Goal: Information Seeking & Learning: Compare options

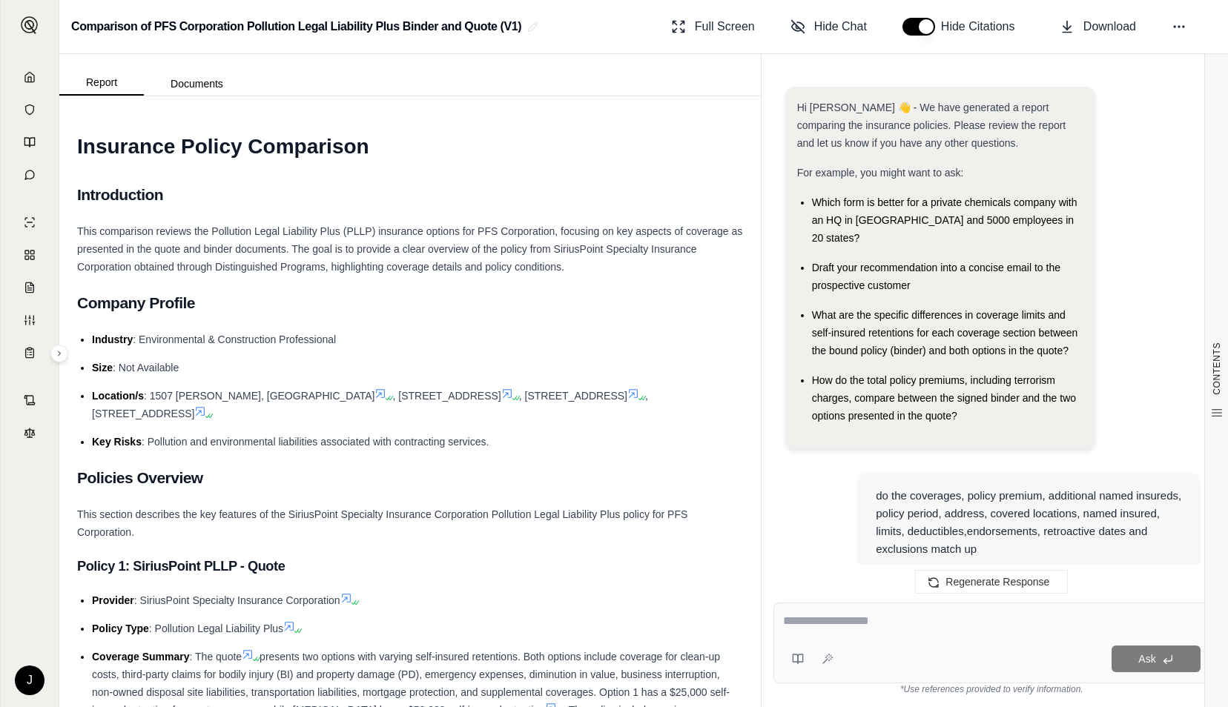
scroll to position [3556, 0]
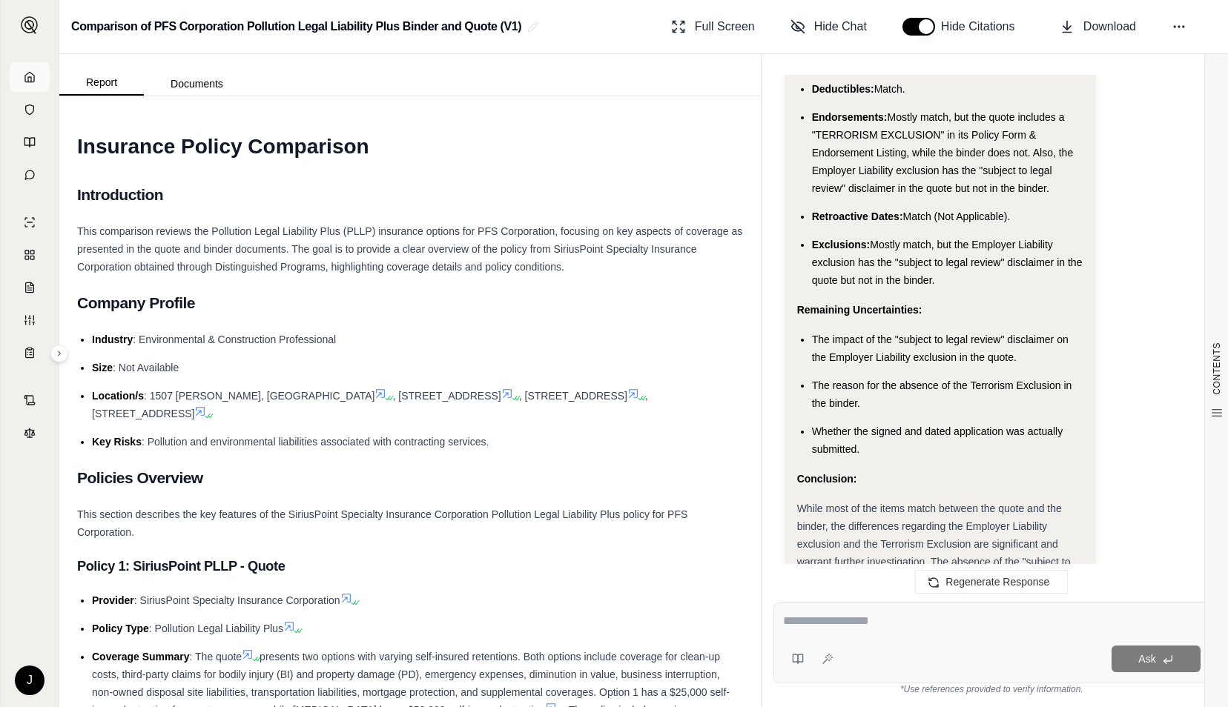
click at [26, 80] on icon at bounding box center [30, 77] width 12 height 12
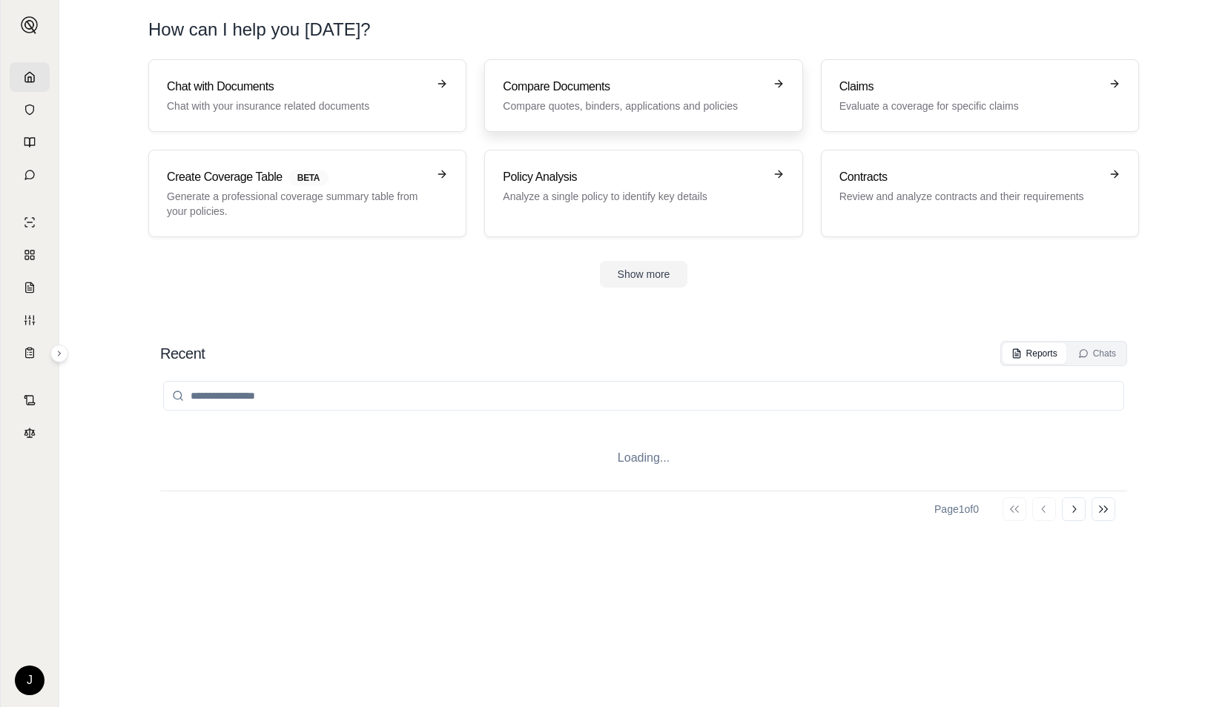
click at [529, 102] on p "Compare quotes, binders, applications and policies" at bounding box center [633, 106] width 260 height 15
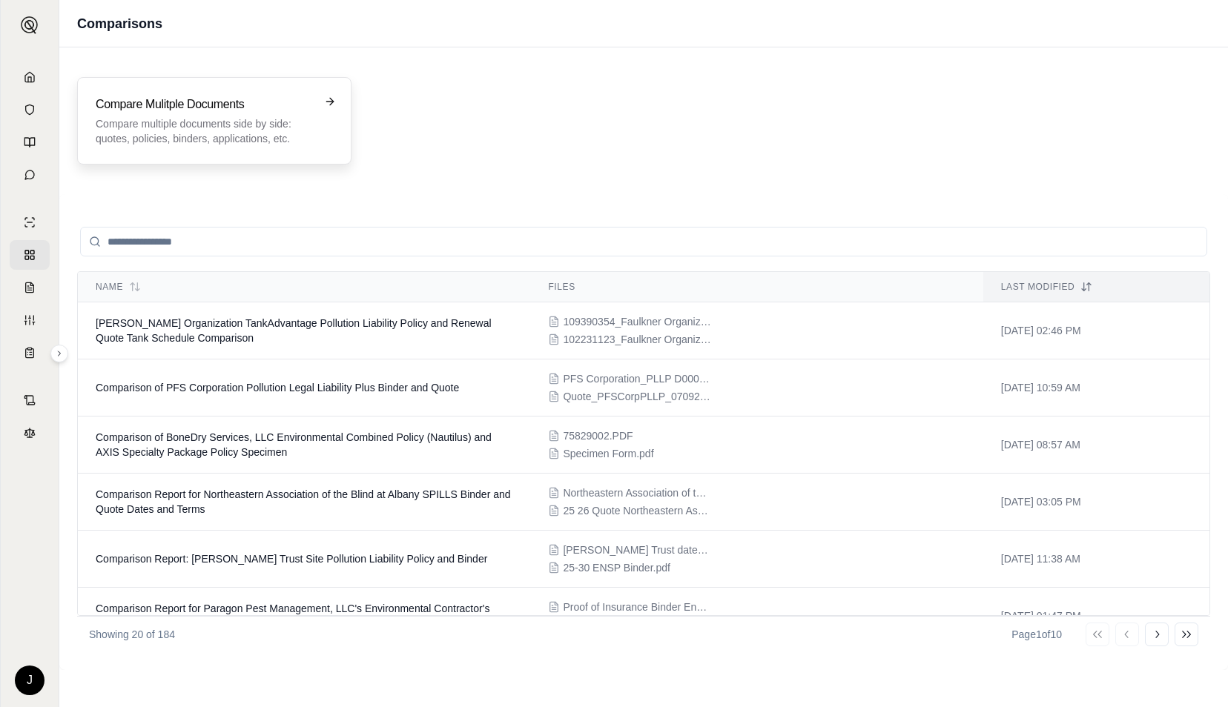
click at [233, 119] on p "Compare multiple documents side by side: quotes, policies, binders, application…" at bounding box center [204, 131] width 216 height 30
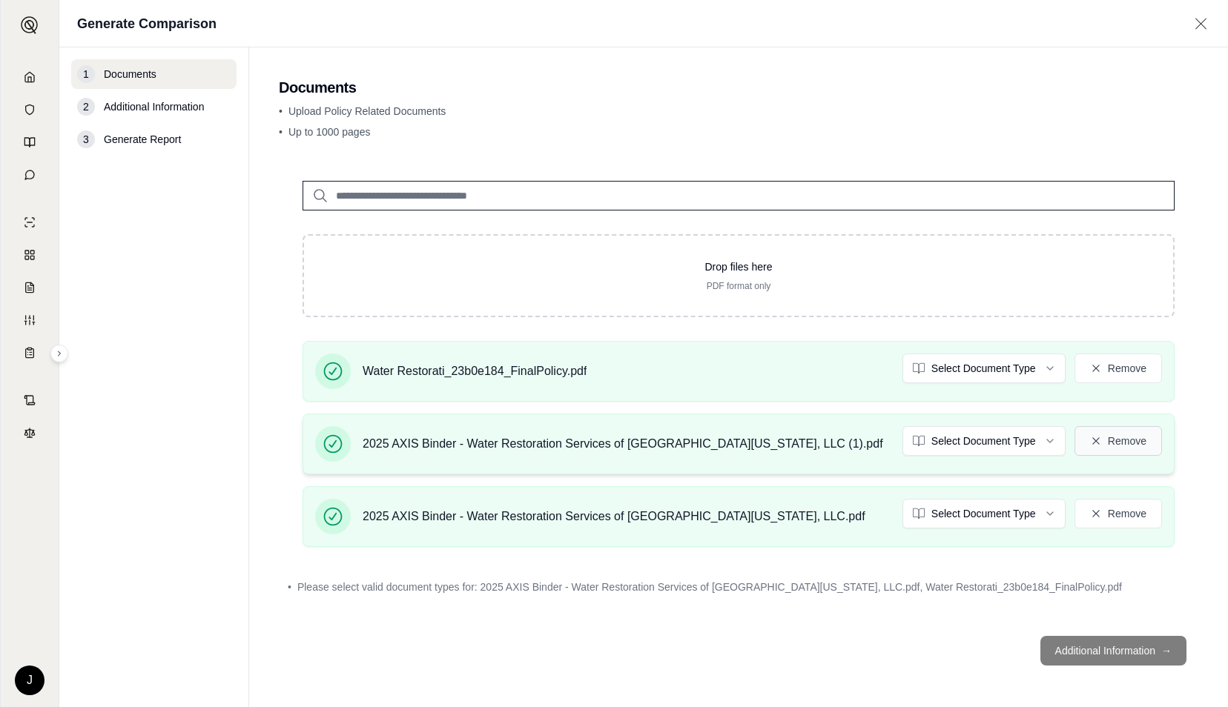
click at [1119, 441] on button "Remove" at bounding box center [1117, 441] width 87 height 30
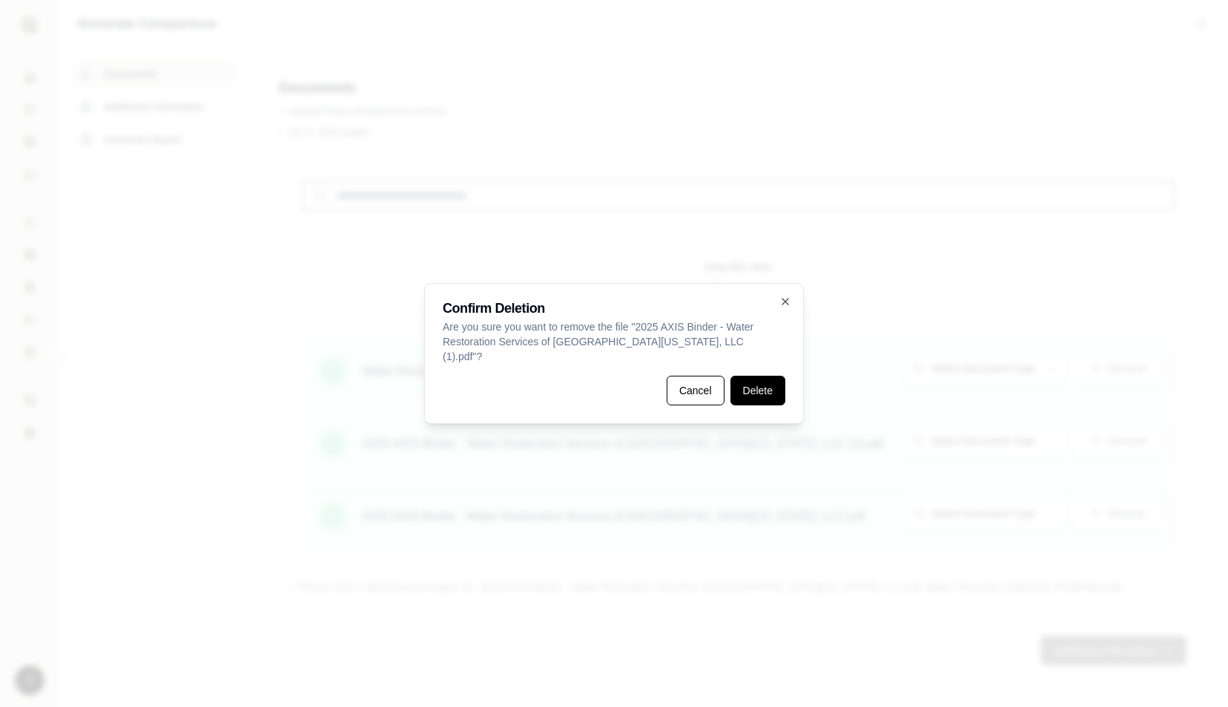
click at [768, 380] on button "Delete" at bounding box center [757, 391] width 55 height 30
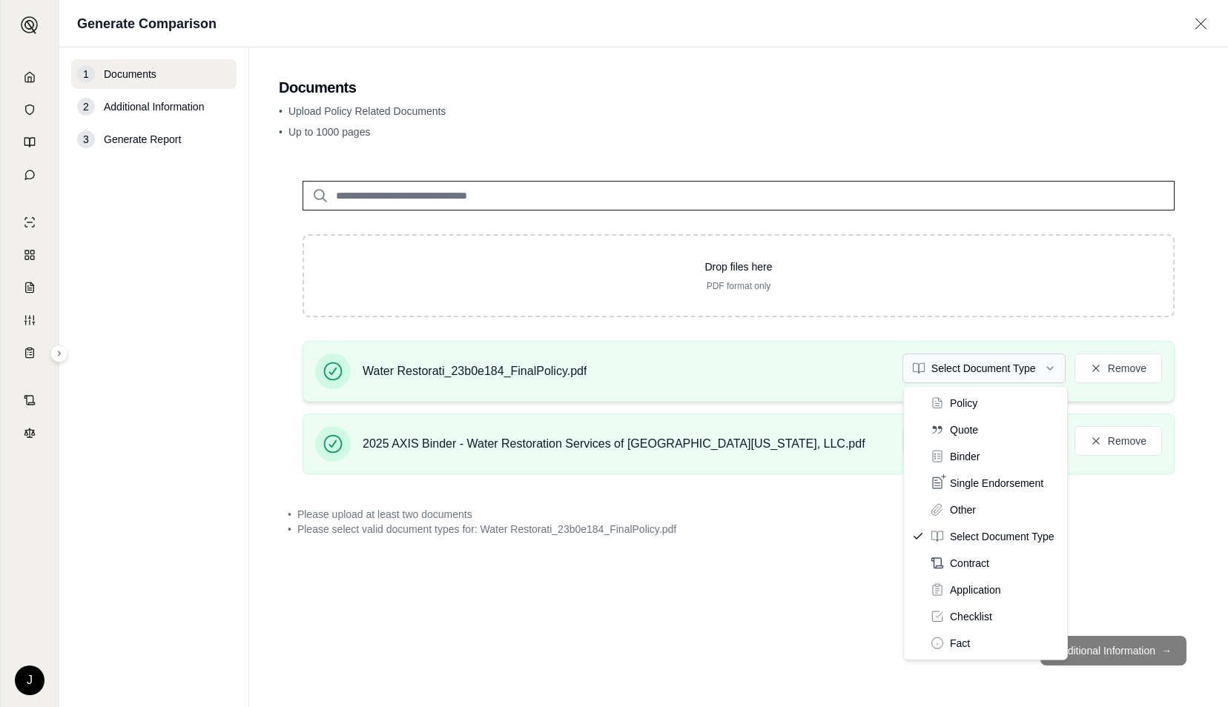
click at [1004, 363] on html "J Generate Comparison 1 Documents 2 Additional Information 3 Generate Report Do…" at bounding box center [614, 353] width 1228 height 707
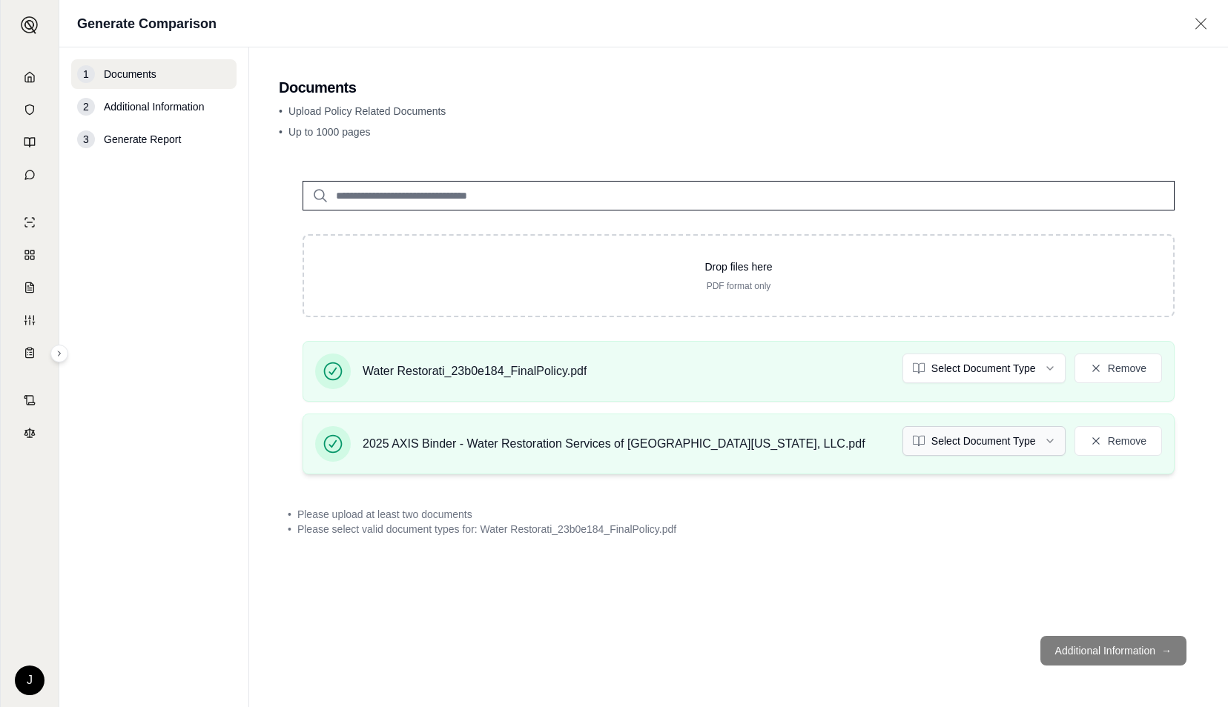
click at [955, 440] on html "J Generate Comparison 1 Documents 2 Additional Information 3 Generate Report Do…" at bounding box center [614, 353] width 1228 height 707
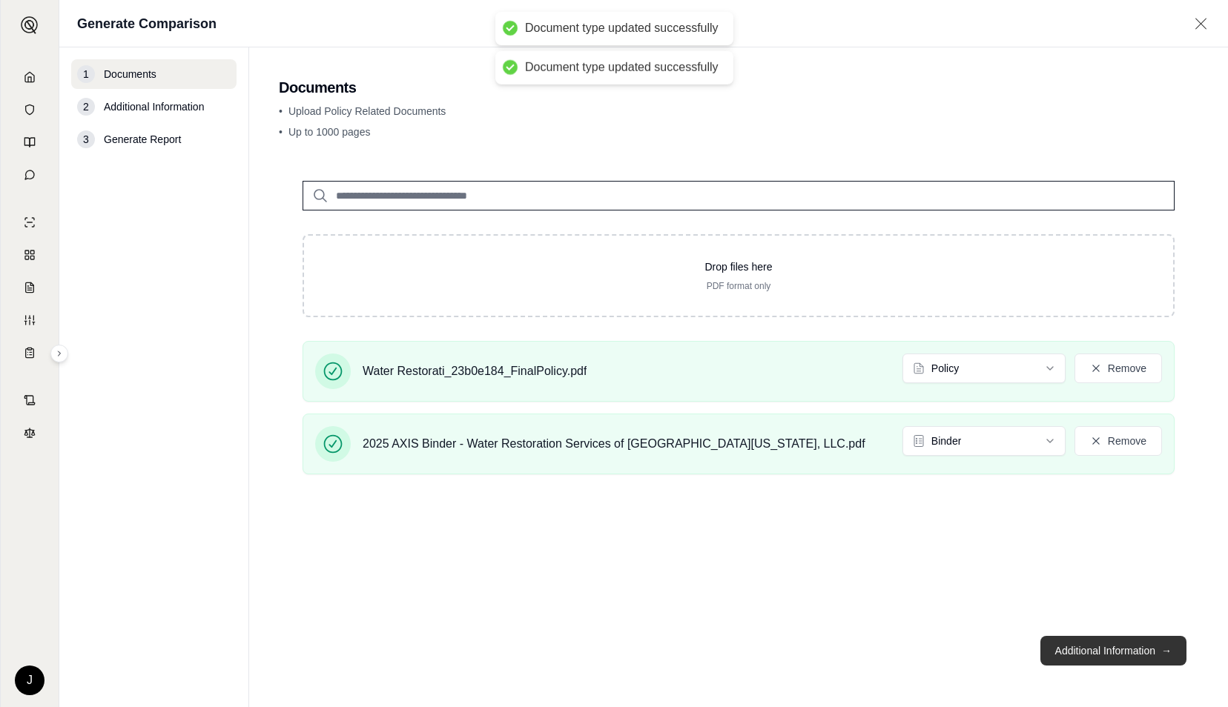
click at [1099, 652] on button "Additional Information →" at bounding box center [1113, 651] width 146 height 30
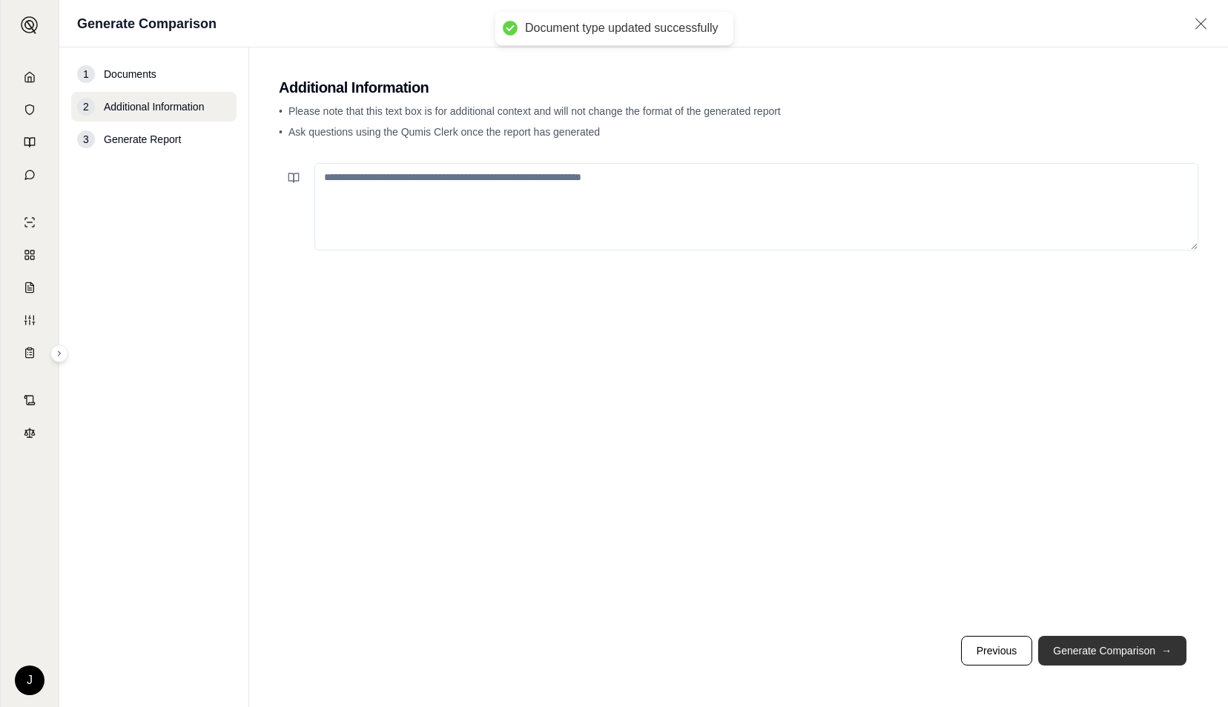
click at [1099, 652] on button "Generate Comparison →" at bounding box center [1112, 651] width 148 height 30
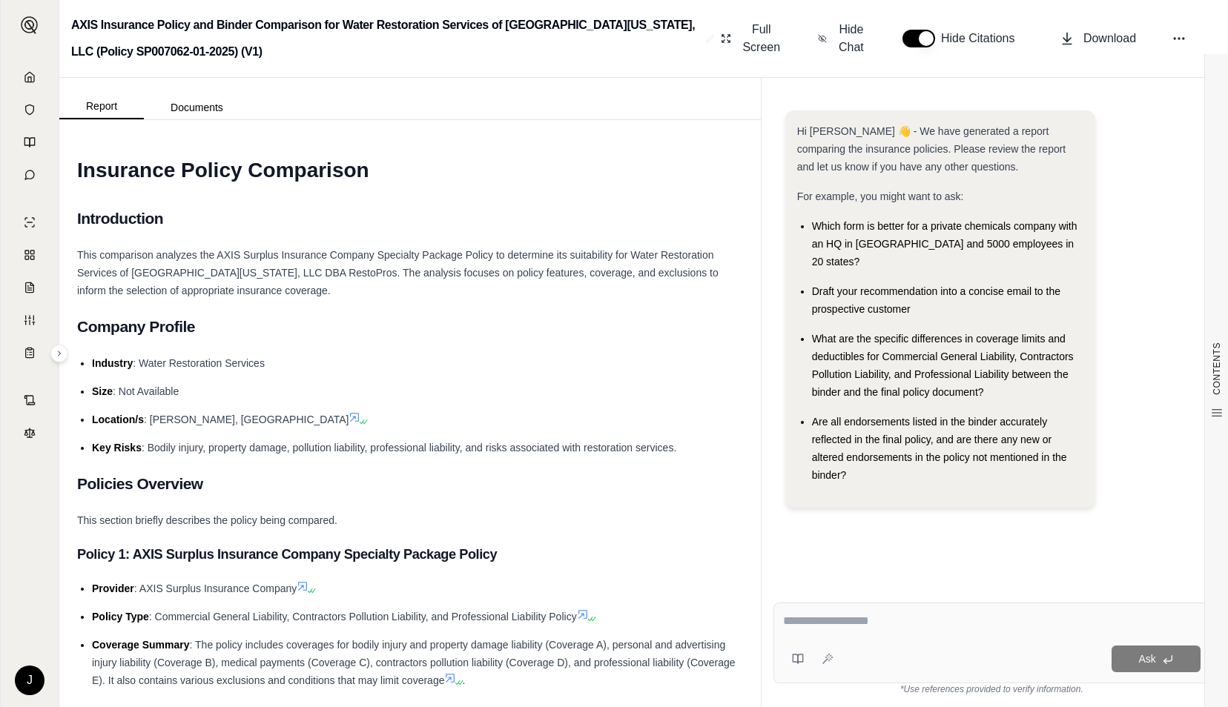
paste textarea "**********"
type textarea "**********"
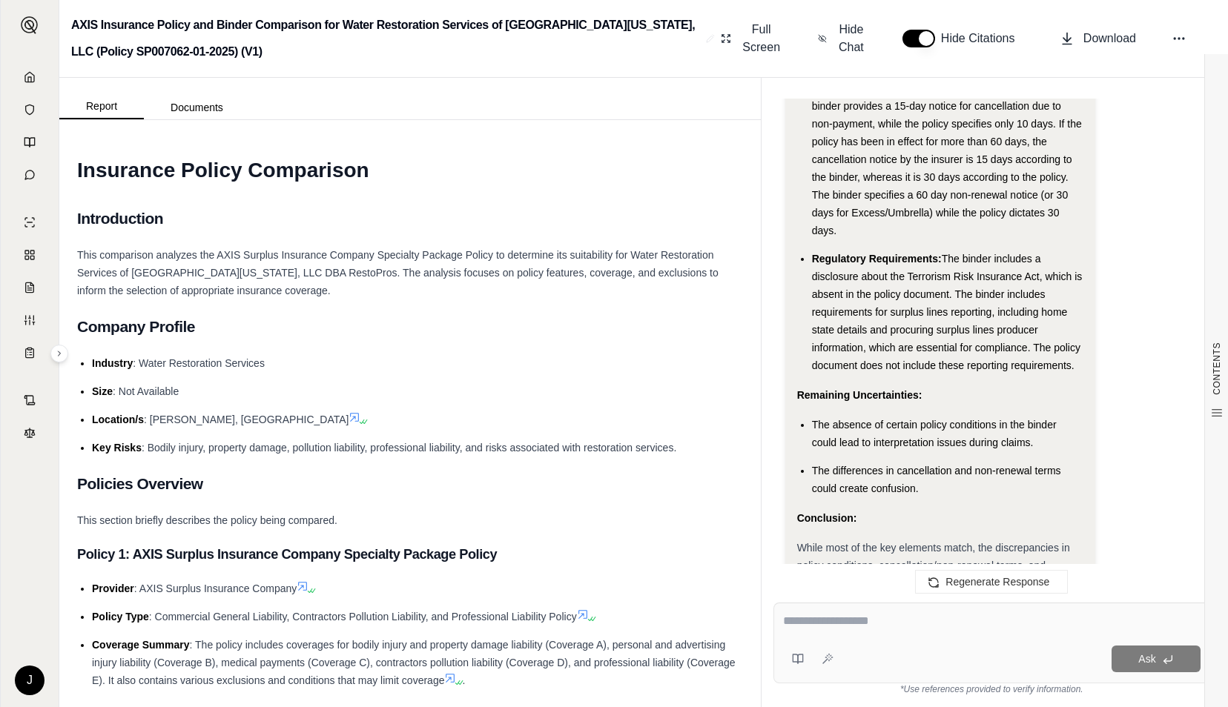
scroll to position [5511, 0]
